Goal: Transaction & Acquisition: Download file/media

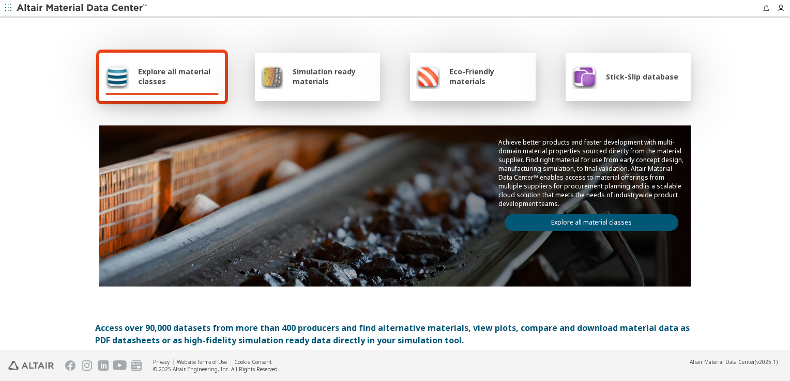
click at [190, 67] on span "Explore all material classes" at bounding box center [178, 77] width 81 height 20
click at [316, 77] on span "Simulation ready materials" at bounding box center [333, 77] width 81 height 20
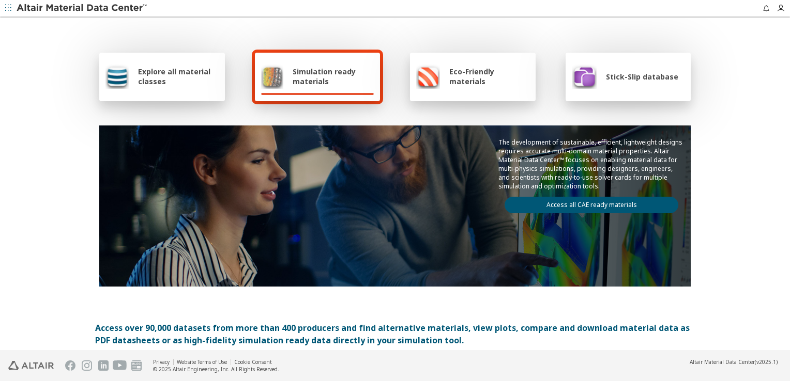
click at [429, 75] on img at bounding box center [428, 76] width 24 height 25
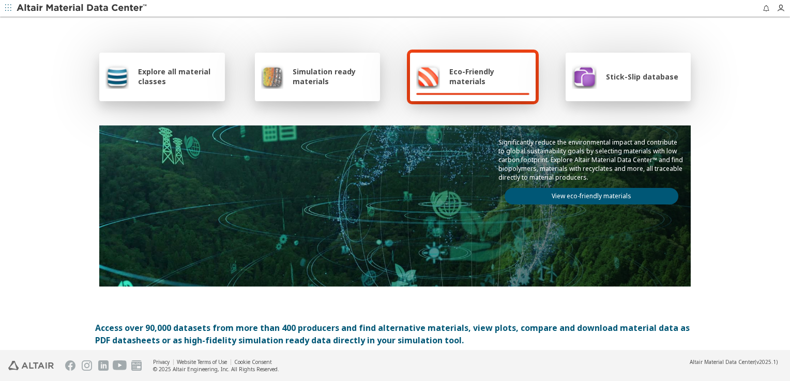
click at [313, 67] on span "Simulation ready materials" at bounding box center [333, 77] width 81 height 20
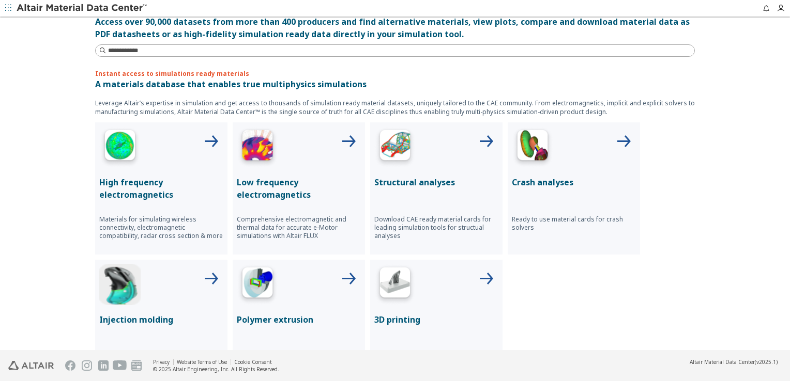
scroll to position [310, 0]
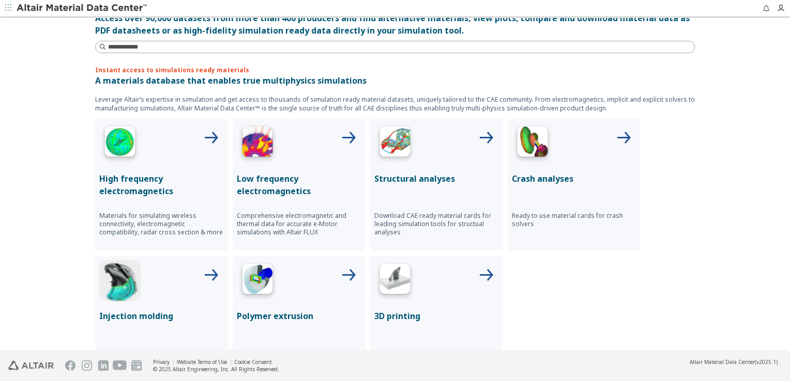
click at [159, 85] on p "A materials database that enables true multiphysics simulations" at bounding box center [395, 80] width 600 height 12
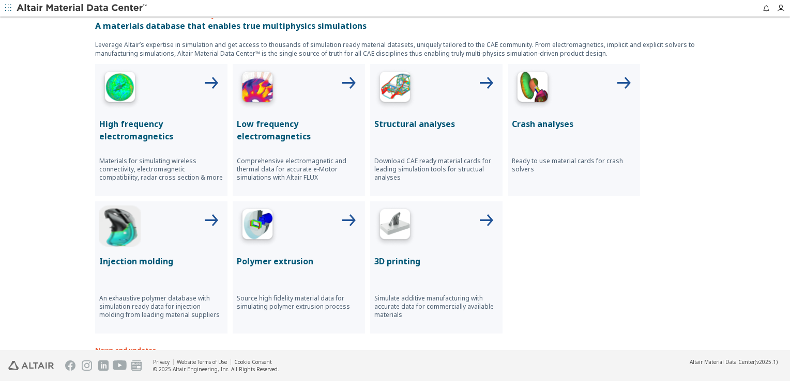
scroll to position [362, 0]
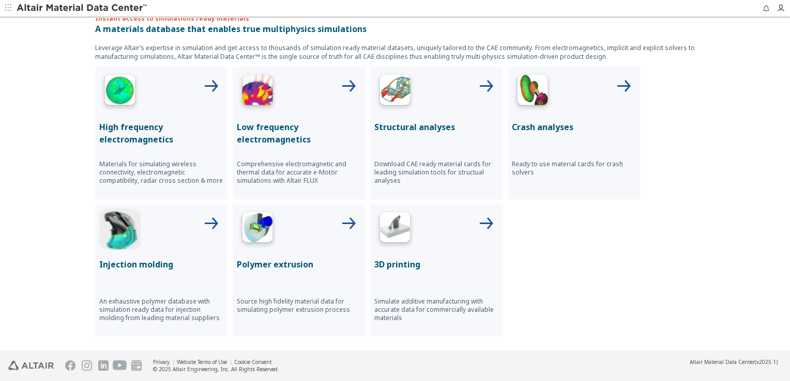
click at [395, 127] on p "Structural analyses" at bounding box center [436, 127] width 124 height 12
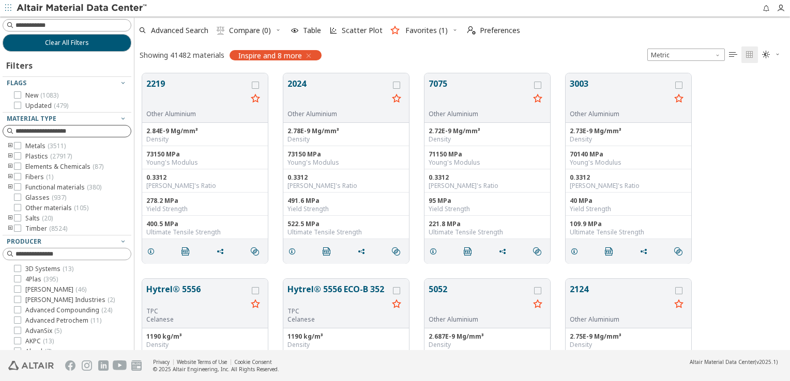
scroll to position [277, 647]
click at [52, 130] on input at bounding box center [68, 131] width 127 height 11
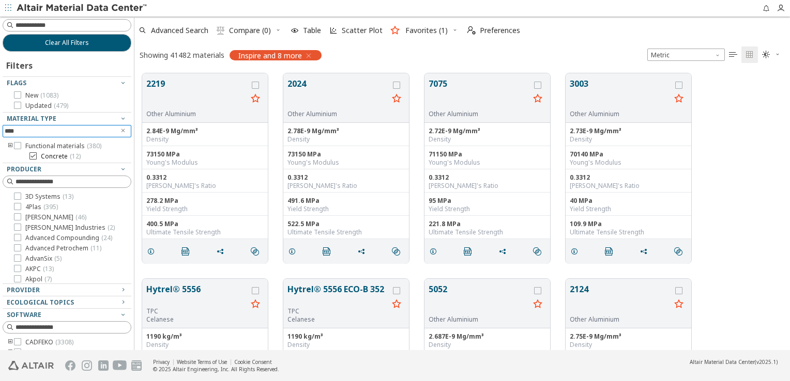
type input "****"
click at [37, 155] on label "Concrete ( 12 )" at bounding box center [54, 156] width 51 height 8
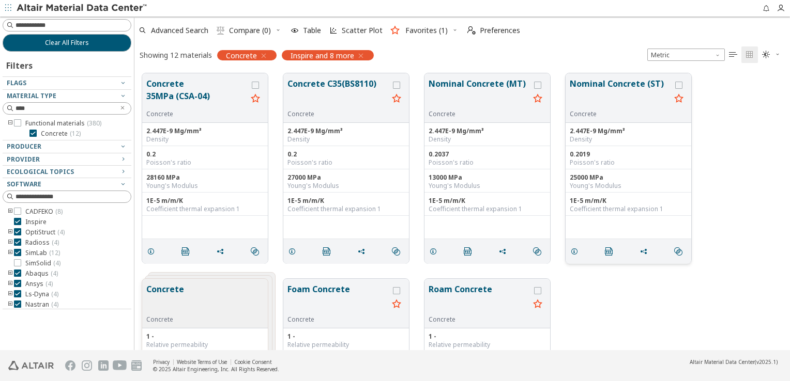
click at [610, 112] on div "Concrete" at bounding box center [620, 114] width 101 height 8
click at [612, 83] on button "Nominal Concrete (ST)" at bounding box center [620, 94] width 101 height 33
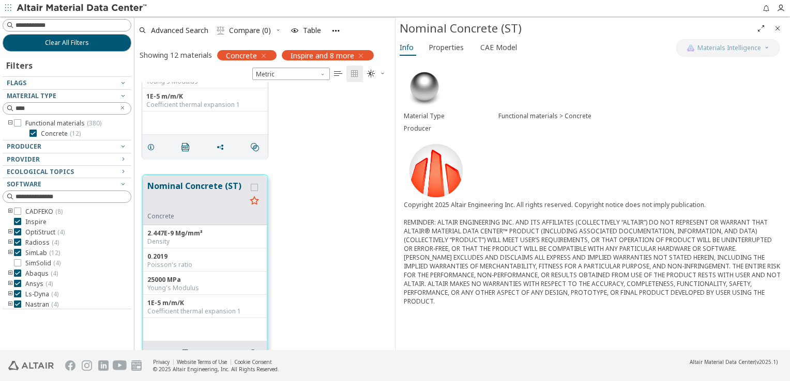
scroll to position [508, 0]
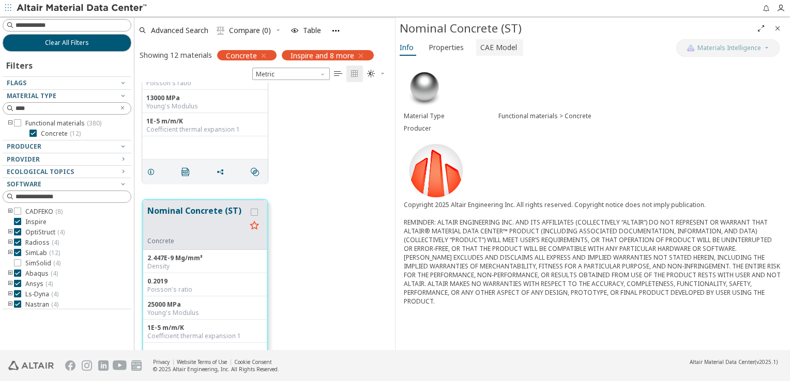
click at [480, 52] on span "CAE Model" at bounding box center [498, 47] width 37 height 17
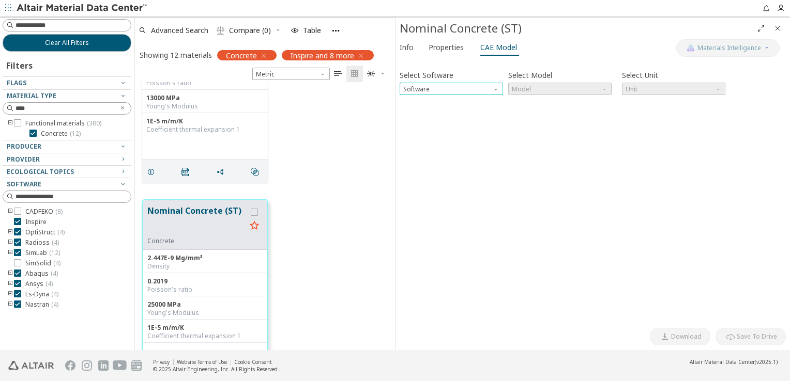
click at [496, 88] on span "Software" at bounding box center [497, 87] width 8 height 8
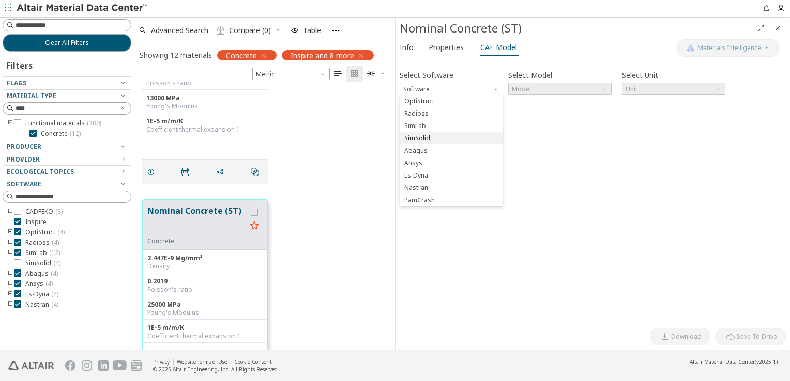
click at [464, 135] on span "SimSolid" at bounding box center [451, 138] width 95 height 7
click at [565, 92] on span "Model" at bounding box center [559, 89] width 103 height 12
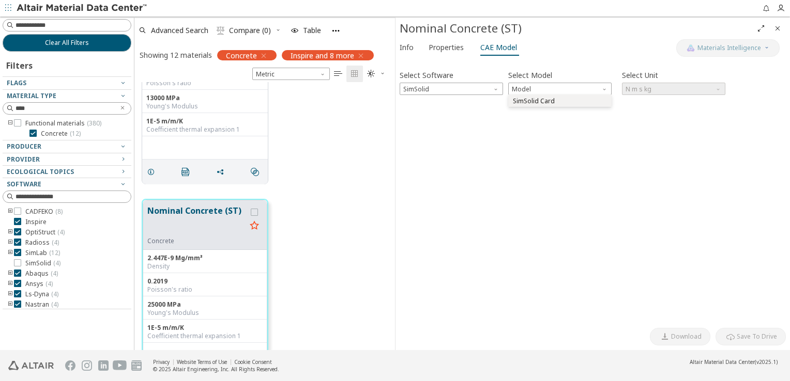
click at [557, 101] on span "SimSolid Card" at bounding box center [559, 101] width 95 height 7
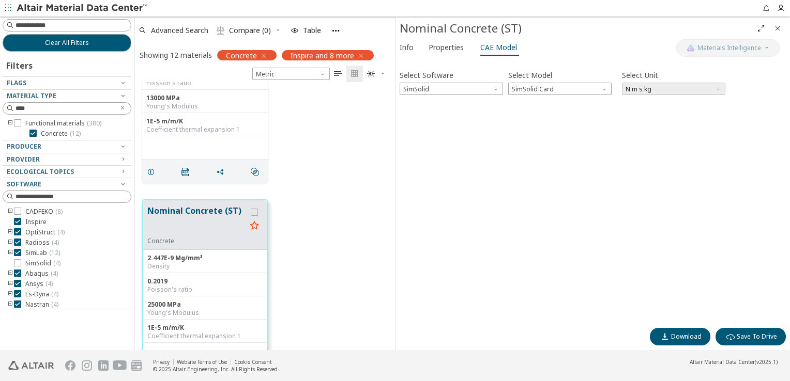
click at [638, 90] on span "N m s kg" at bounding box center [673, 89] width 103 height 12
click at [721, 227] on div "Select Software SimSolid Select Model SimSolid Card Select Unit N m s kg Invali…" at bounding box center [593, 193] width 386 height 261
click at [696, 333] on span "Download" at bounding box center [686, 337] width 30 height 8
click at [540, 89] on span "SimSolid Card" at bounding box center [559, 89] width 103 height 12
click at [478, 84] on span "SimSolid" at bounding box center [451, 89] width 103 height 12
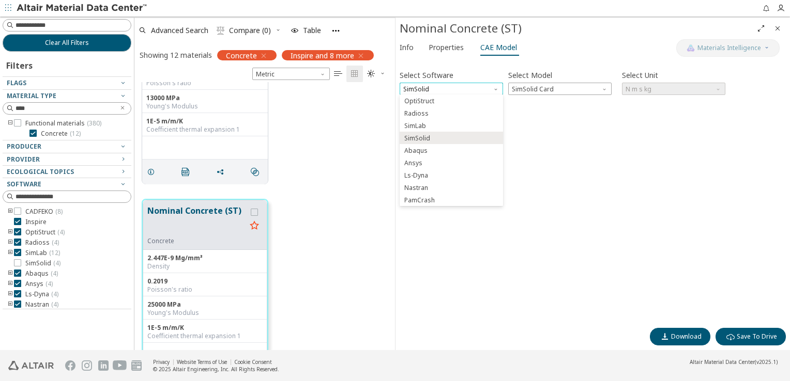
click at [489, 85] on span "SimSolid" at bounding box center [451, 89] width 103 height 12
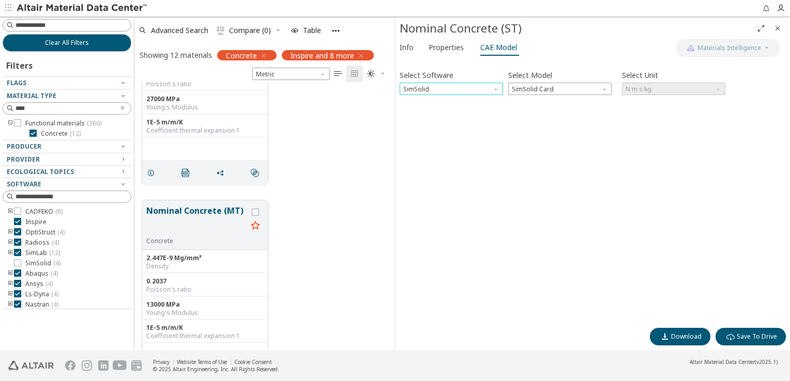
scroll to position [197, 0]
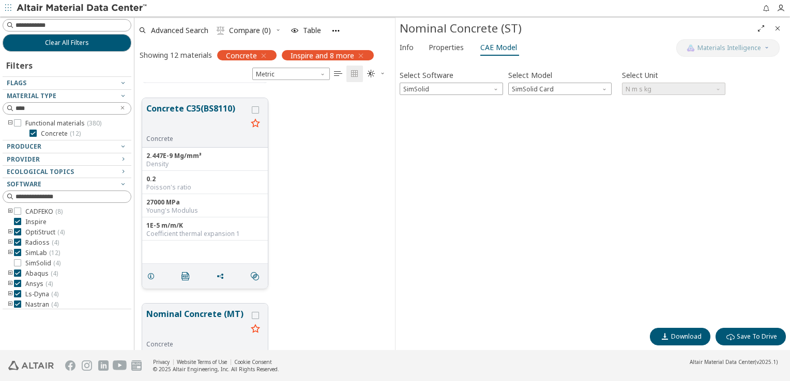
click at [221, 137] on div "Concrete" at bounding box center [196, 139] width 101 height 8
click at [197, 111] on button "Concrete C35(BS8110)" at bounding box center [196, 118] width 101 height 33
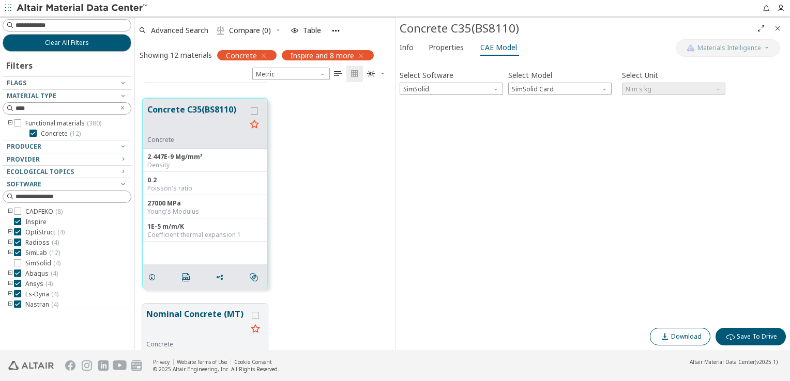
click at [694, 339] on span "Download" at bounding box center [686, 337] width 30 height 8
click at [342, 185] on div "Concrete C35(BS8110) Concrete 2.447E-9 Mg/mm³ Density 0.2 Poisson's ratio 27000…" at bounding box center [264, 193] width 261 height 206
click at [454, 49] on span "Properties" at bounding box center [446, 47] width 35 height 17
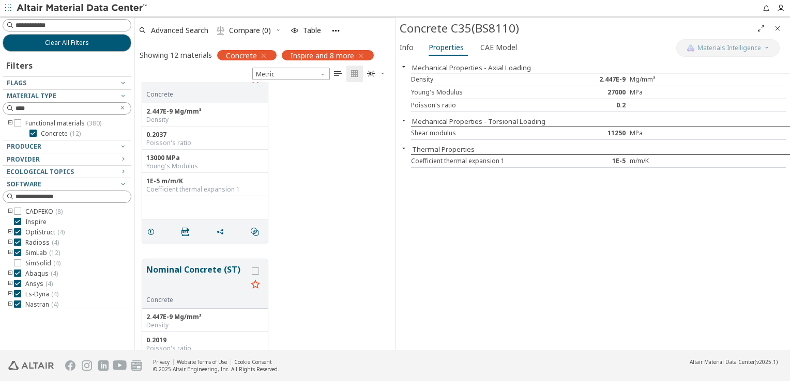
scroll to position [551, 0]
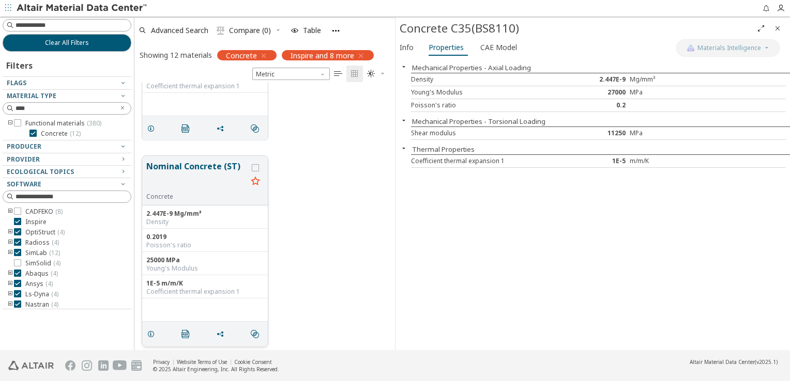
click at [194, 177] on button "Nominal Concrete (ST)" at bounding box center [196, 176] width 101 height 33
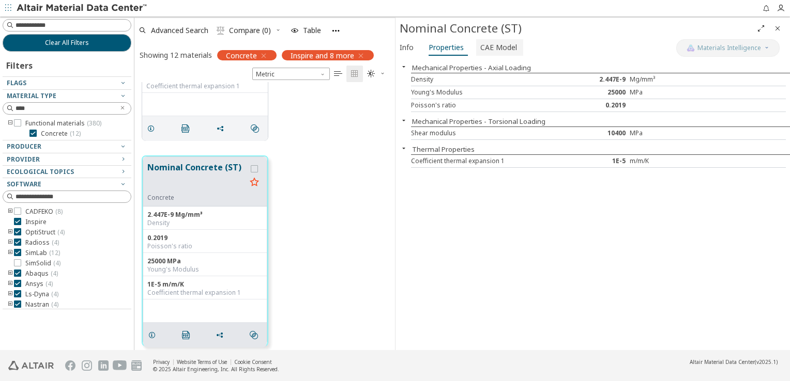
click at [490, 49] on span "CAE Model" at bounding box center [498, 47] width 37 height 17
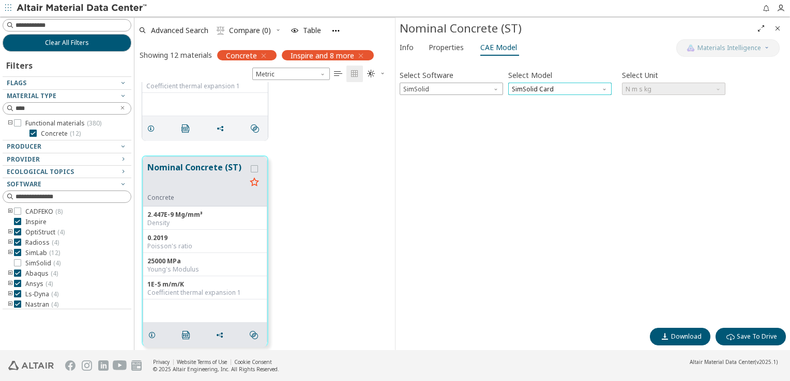
click at [561, 90] on span "SimSolid Card" at bounding box center [559, 89] width 103 height 12
click at [494, 91] on span "SimSolid" at bounding box center [451, 89] width 103 height 12
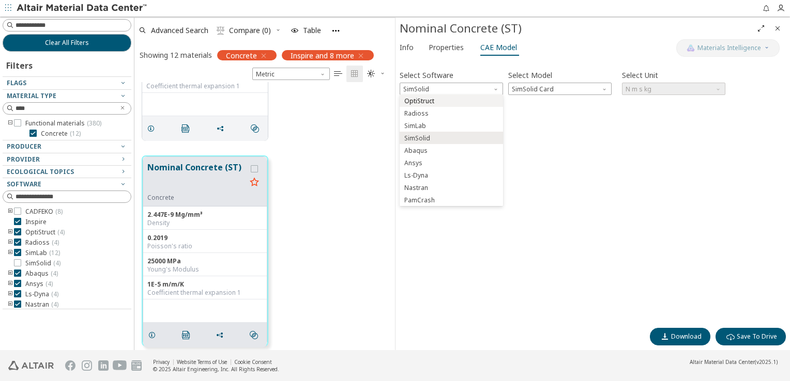
click at [471, 99] on span "OptiStruct" at bounding box center [451, 101] width 95 height 7
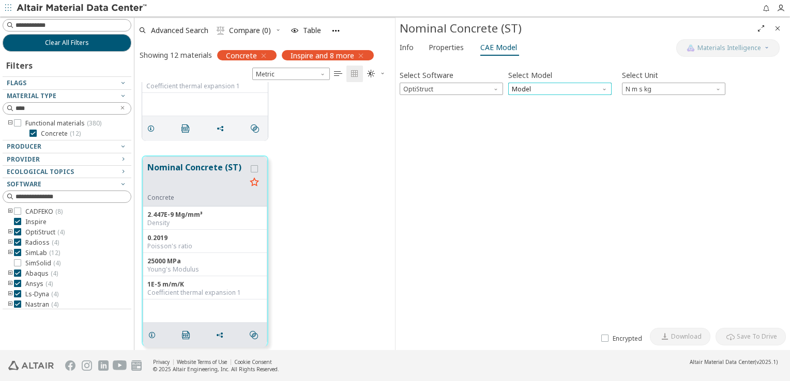
click at [544, 92] on span "Model" at bounding box center [559, 89] width 103 height 12
click at [540, 100] on span "Mat1" at bounding box center [559, 101] width 95 height 7
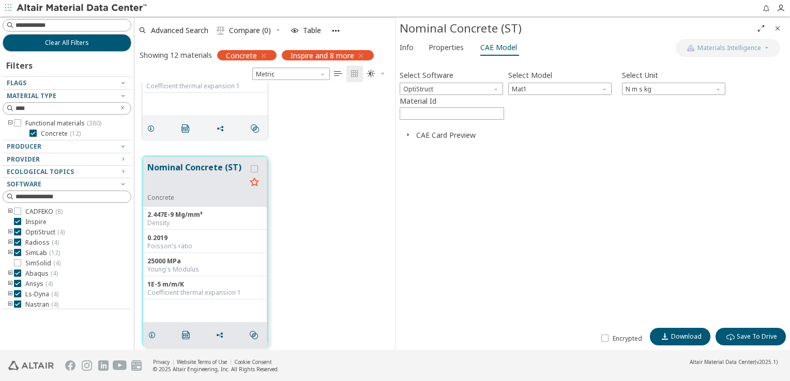
click at [407, 133] on icon "button" at bounding box center [408, 135] width 8 height 8
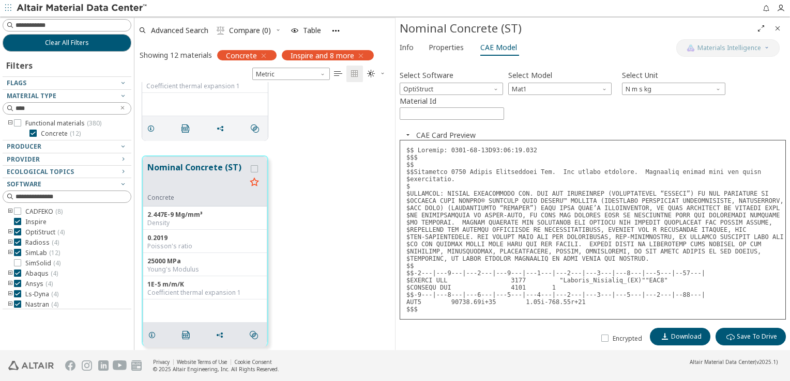
scroll to position [1, 0]
click at [701, 332] on button "Download" at bounding box center [680, 337] width 60 height 18
click at [514, 130] on div "CAE Card Preview" at bounding box center [593, 135] width 386 height 10
click at [573, 87] on span "Mat1" at bounding box center [559, 89] width 103 height 12
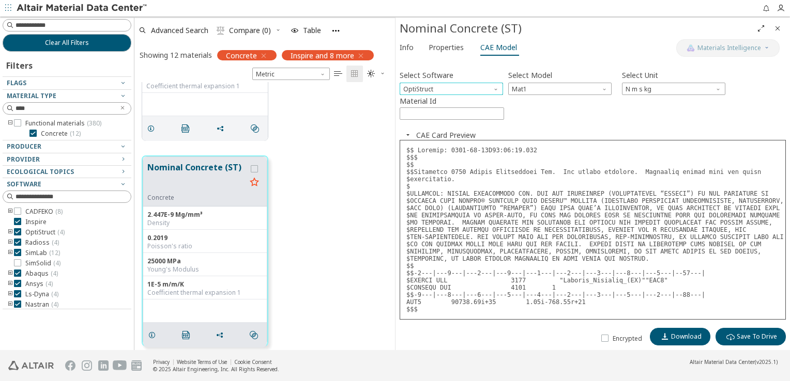
click at [493, 85] on span "Software" at bounding box center [497, 87] width 8 height 8
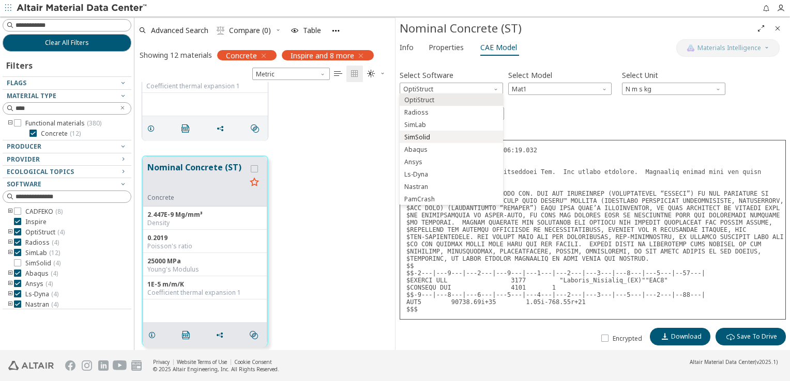
click at [465, 133] on button "SimSolid" at bounding box center [451, 137] width 103 height 12
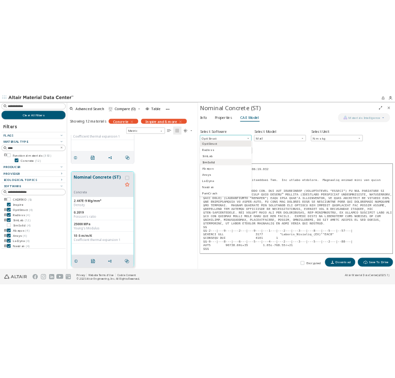
scroll to position [0, 0]
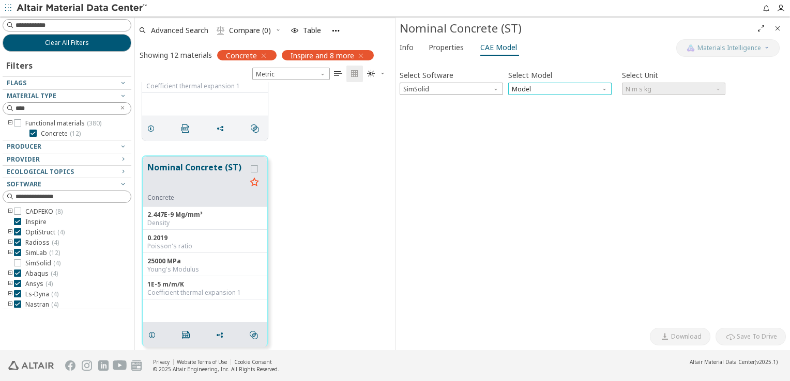
click at [572, 86] on span "Model" at bounding box center [559, 89] width 103 height 12
click at [557, 102] on span "SimSolid Card" at bounding box center [559, 101] width 95 height 7
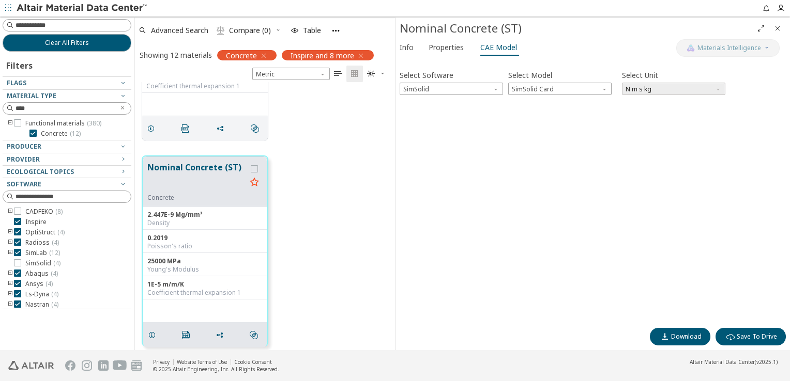
click at [694, 87] on span "N m s kg" at bounding box center [673, 89] width 103 height 12
click at [533, 268] on div "Select Software SimSolid Select Model SimSolid Card Select Unit N m s kg Invali…" at bounding box center [593, 193] width 386 height 261
click at [677, 335] on span "Download" at bounding box center [686, 337] width 30 height 8
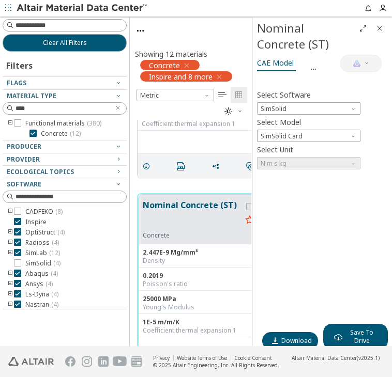
scroll to position [219, 121]
drag, startPoint x: 195, startPoint y: 196, endPoint x: 264, endPoint y: 196, distance: 68.2
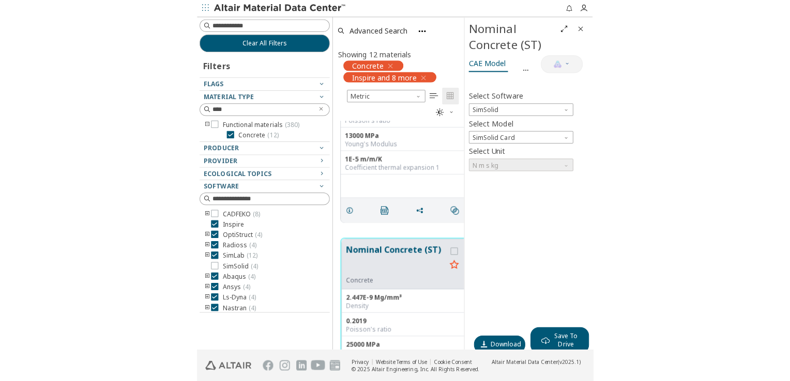
scroll to position [448, 0]
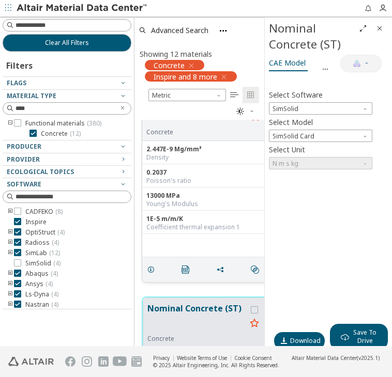
click at [200, 127] on button "Nominal Concrete (MT)" at bounding box center [196, 112] width 101 height 33
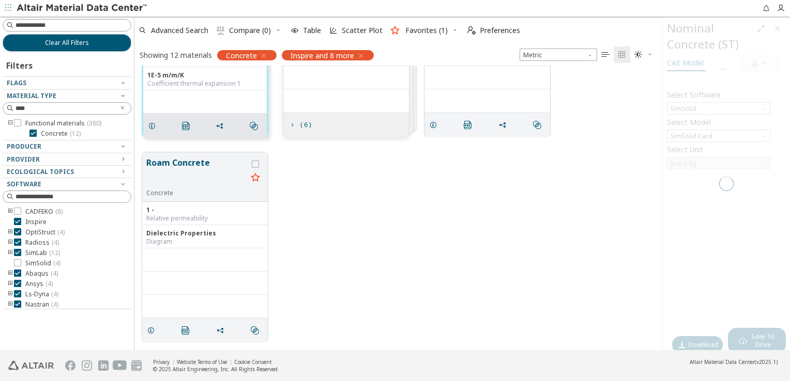
scroll to position [332, 0]
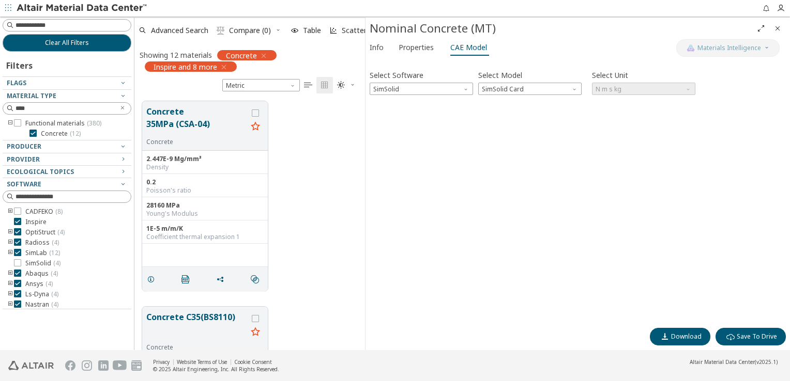
scroll to position [8, 8]
drag, startPoint x: 664, startPoint y: 205, endPoint x: 365, endPoint y: 197, distance: 298.9
click at [454, 88] on span "SimSolid" at bounding box center [419, 89] width 103 height 12
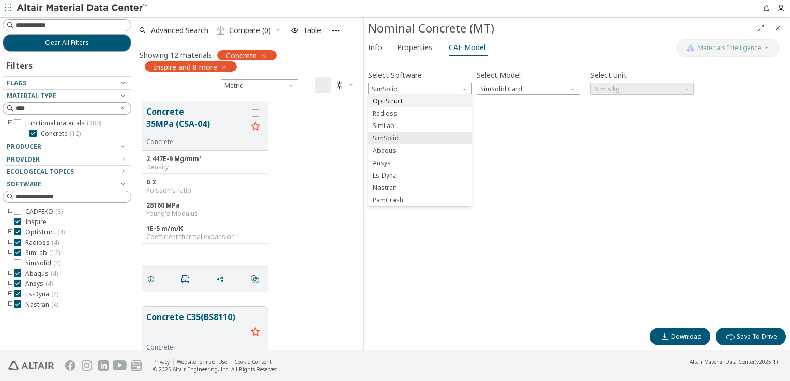
click at [417, 102] on span "OptiStruct" at bounding box center [419, 101] width 95 height 7
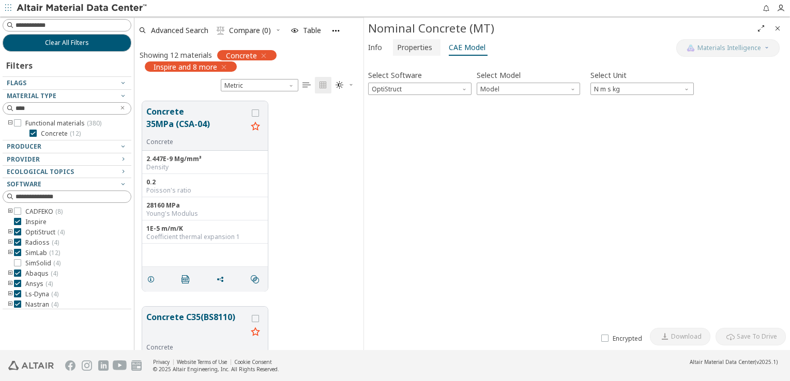
click at [403, 48] on span "Properties" at bounding box center [414, 47] width 35 height 17
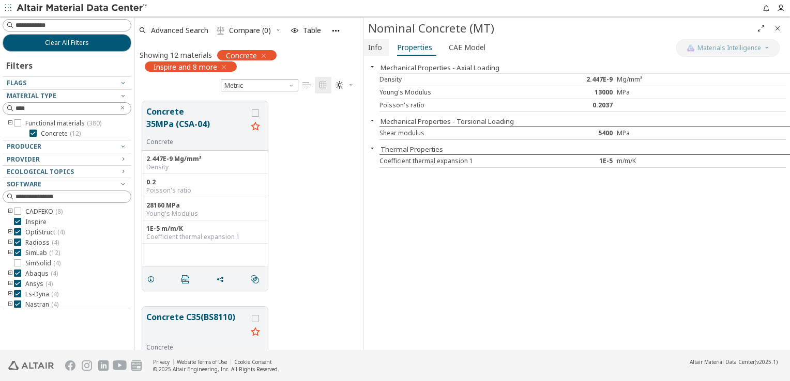
click at [379, 48] on span "Info" at bounding box center [375, 47] width 14 height 17
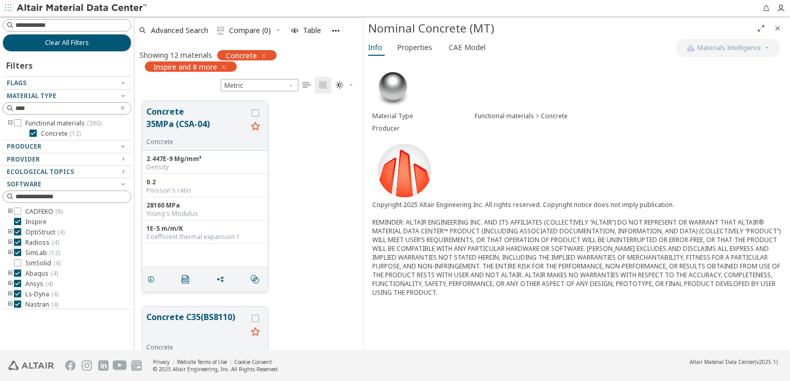
click at [209, 134] on button "Concrete 35MPa (CSA-04)" at bounding box center [196, 121] width 101 height 33
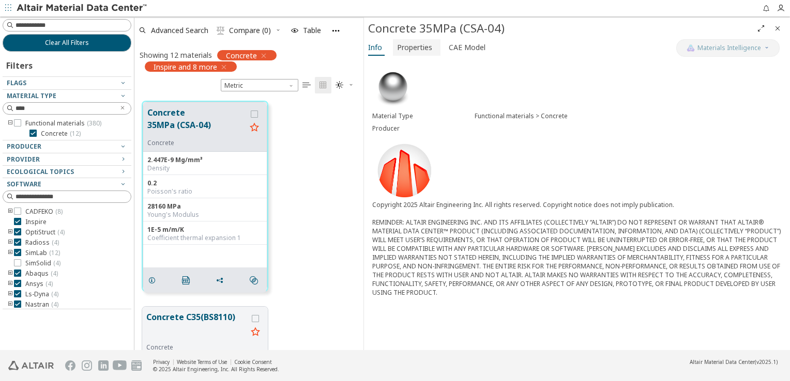
click at [418, 47] on span "Properties" at bounding box center [414, 47] width 35 height 17
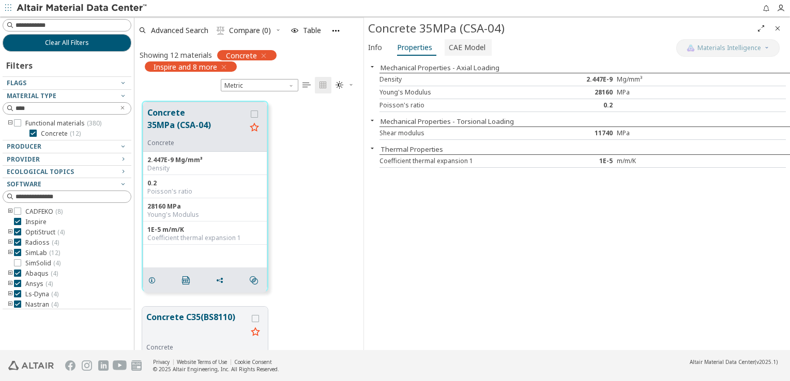
click at [462, 48] on span "CAE Model" at bounding box center [467, 47] width 37 height 17
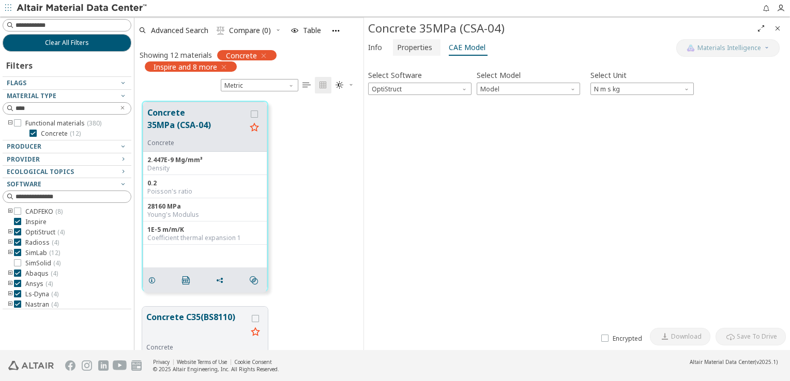
click at [430, 45] on span "Properties" at bounding box center [414, 47] width 35 height 17
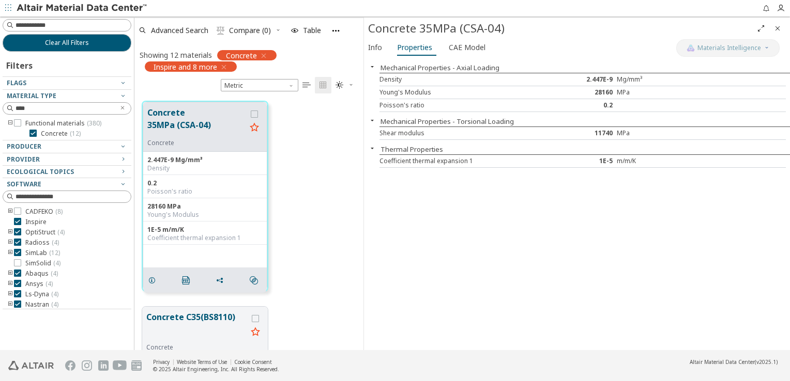
click at [469, 238] on div "Mechanical Properties - Axial Loading Density 2.447E-9 Mg/mm³ Young's Modulus 2…" at bounding box center [577, 204] width 426 height 292
